Goal: Transaction & Acquisition: Purchase product/service

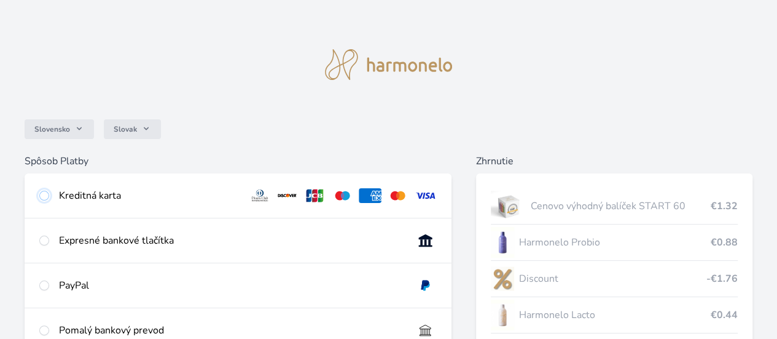
click at [49, 192] on input "radio" at bounding box center [44, 196] width 10 height 10
radio input "true"
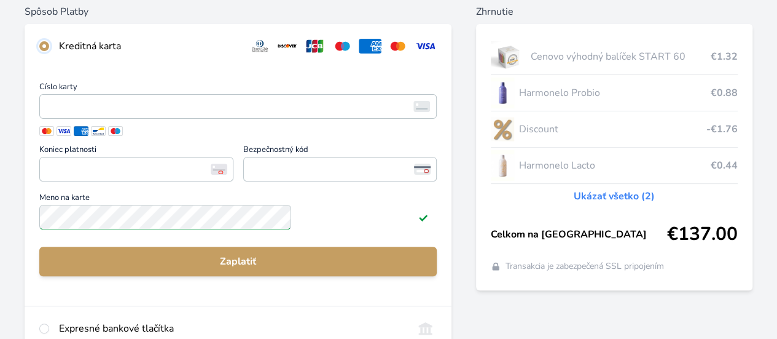
scroll to position [150, 0]
click at [181, 118] on span "<p>Your browser does not support iframes.</p>" at bounding box center [238, 105] width 398 height 25
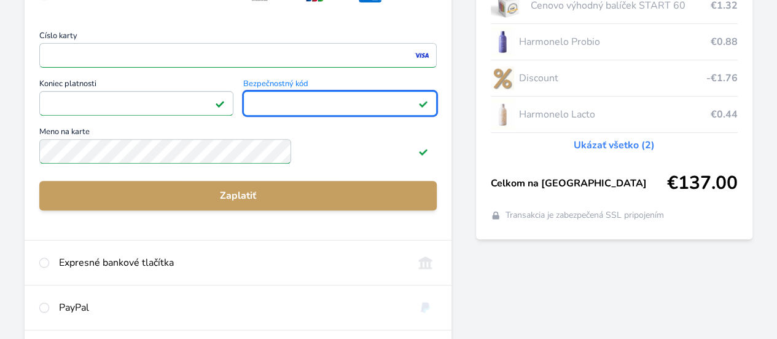
scroll to position [202, 0]
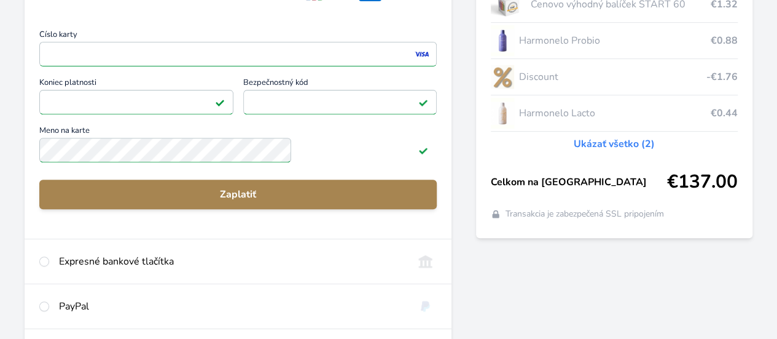
click at [319, 209] on button "Zaplatiť" at bounding box center [238, 194] width 398 height 30
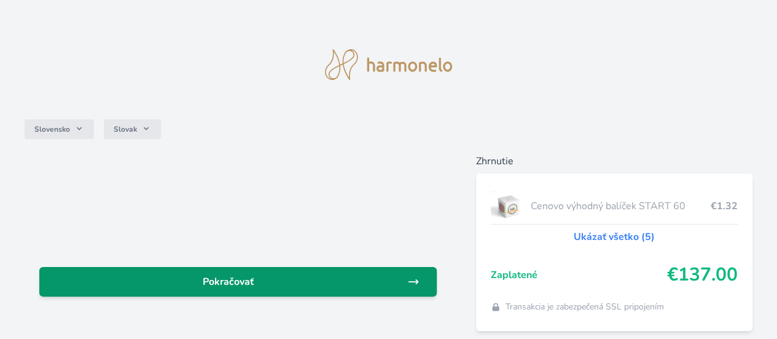
click at [329, 281] on span "Pokračovať" at bounding box center [228, 281] width 358 height 15
